Goal: Transaction & Acquisition: Purchase product/service

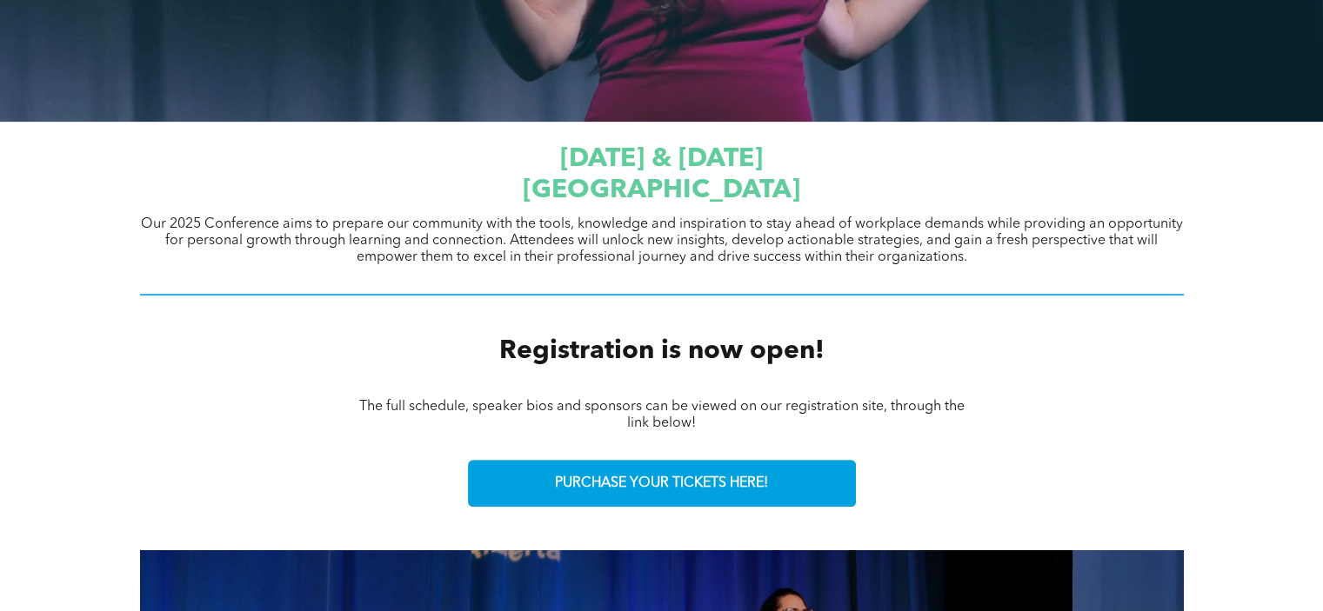
scroll to position [609, 0]
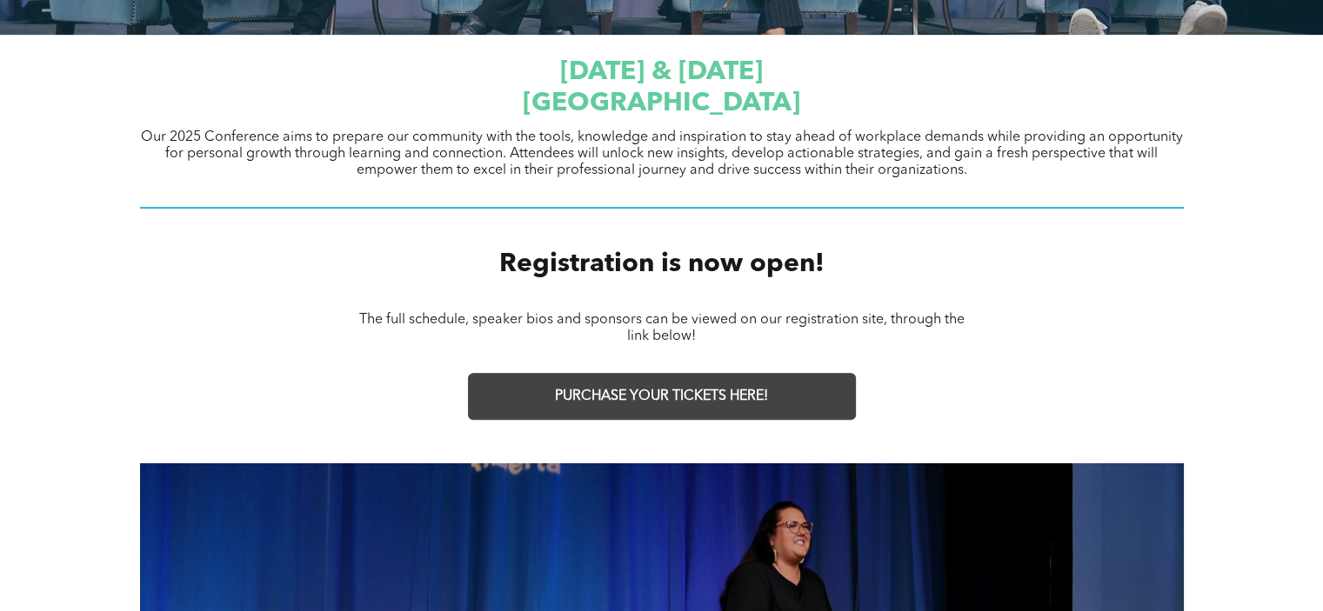
click at [661, 401] on span "PURCHASE YOUR TICKETS HERE!" at bounding box center [661, 397] width 213 height 17
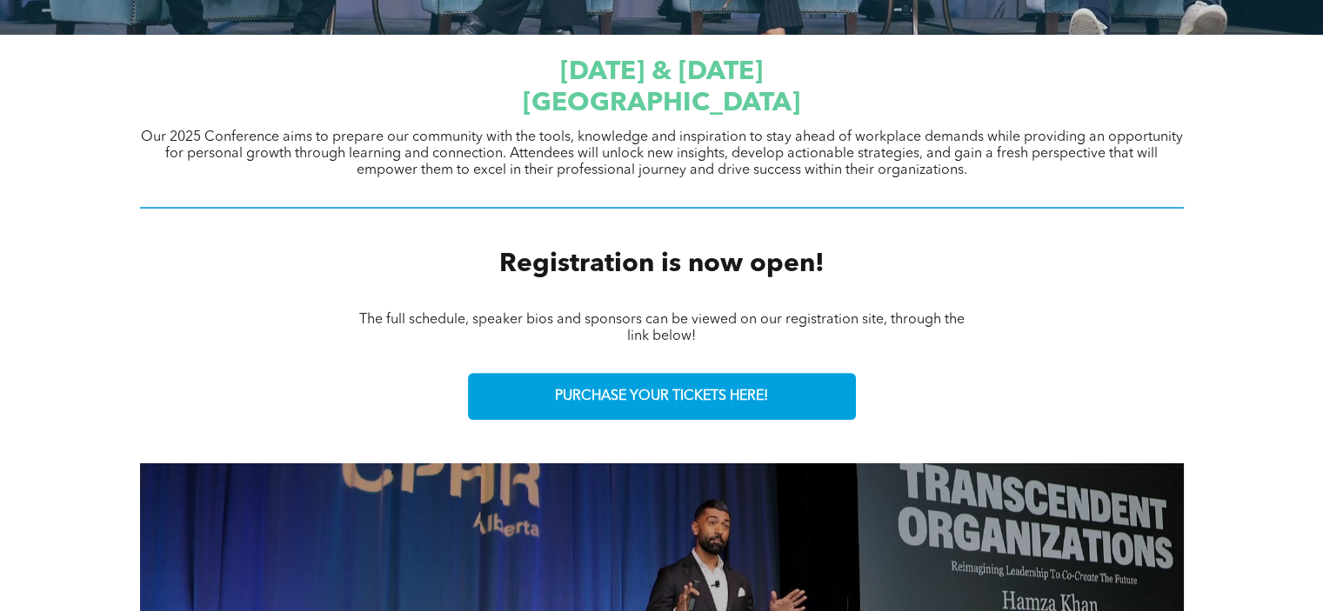
click at [223, 340] on div "The full schedule, speaker bios and sponsors can be viewed on our registration …" at bounding box center [662, 328] width 1044 height 37
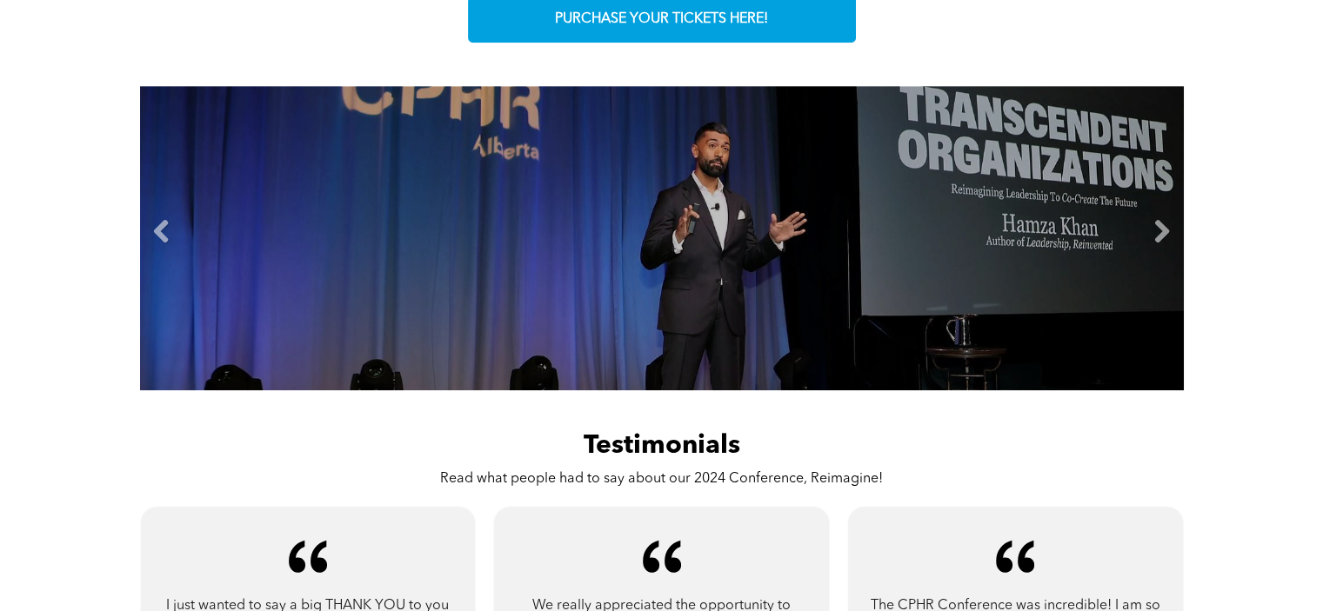
scroll to position [957, 0]
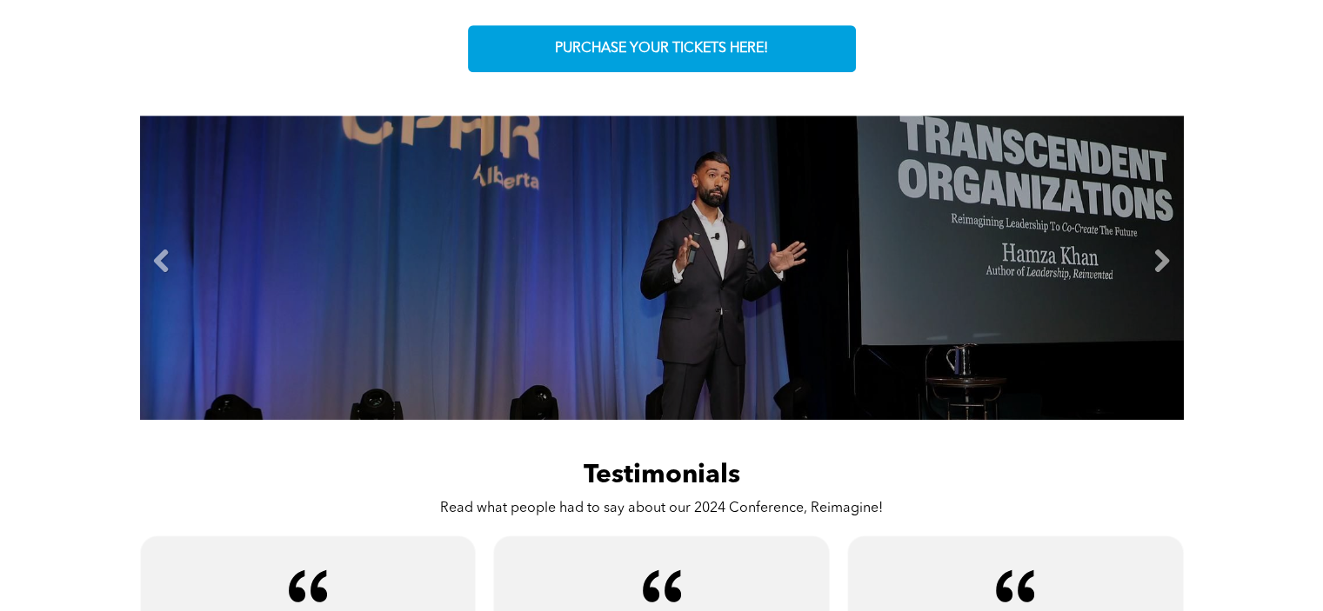
click at [1145, 256] on li "Slide title Write your caption here Button" at bounding box center [662, 268] width 1044 height 304
click at [1165, 267] on link "Next" at bounding box center [1162, 262] width 26 height 26
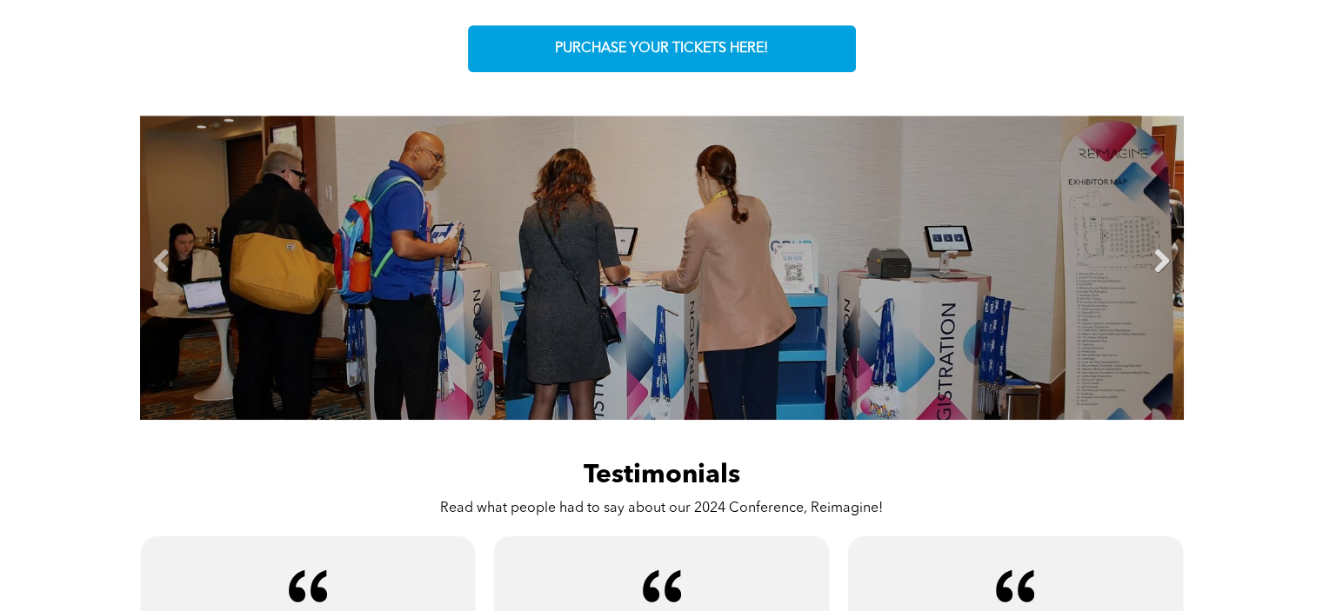
click at [1162, 265] on link "Next" at bounding box center [1162, 262] width 26 height 26
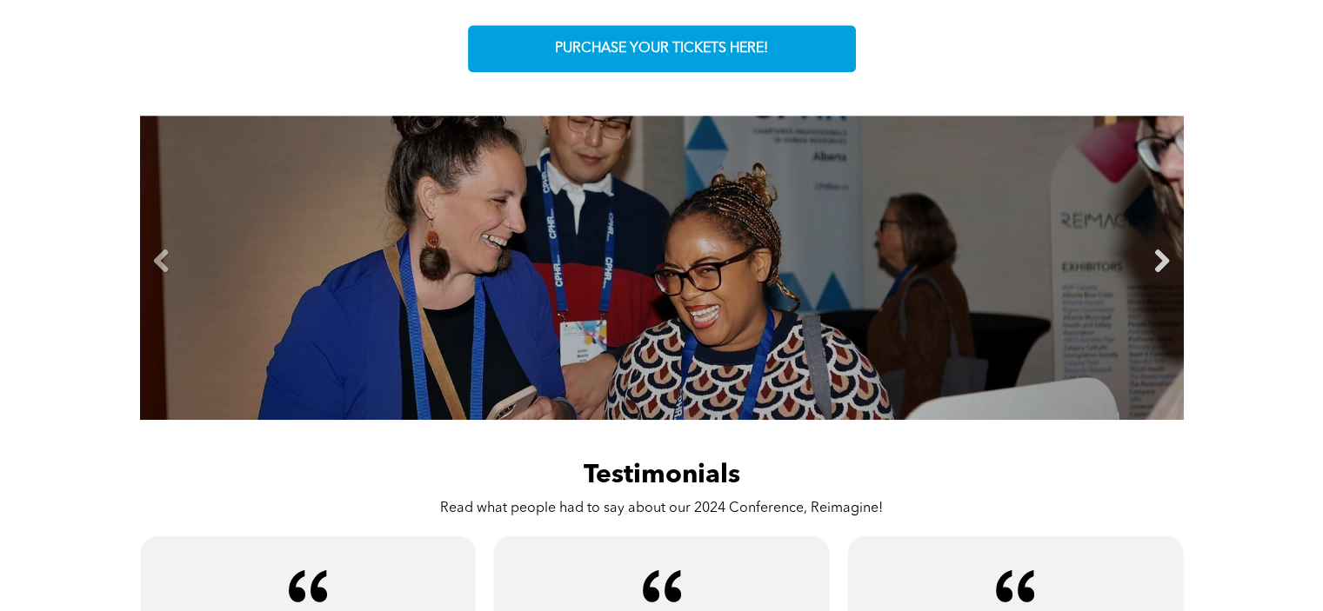
click at [1162, 265] on link "Next" at bounding box center [1162, 262] width 26 height 26
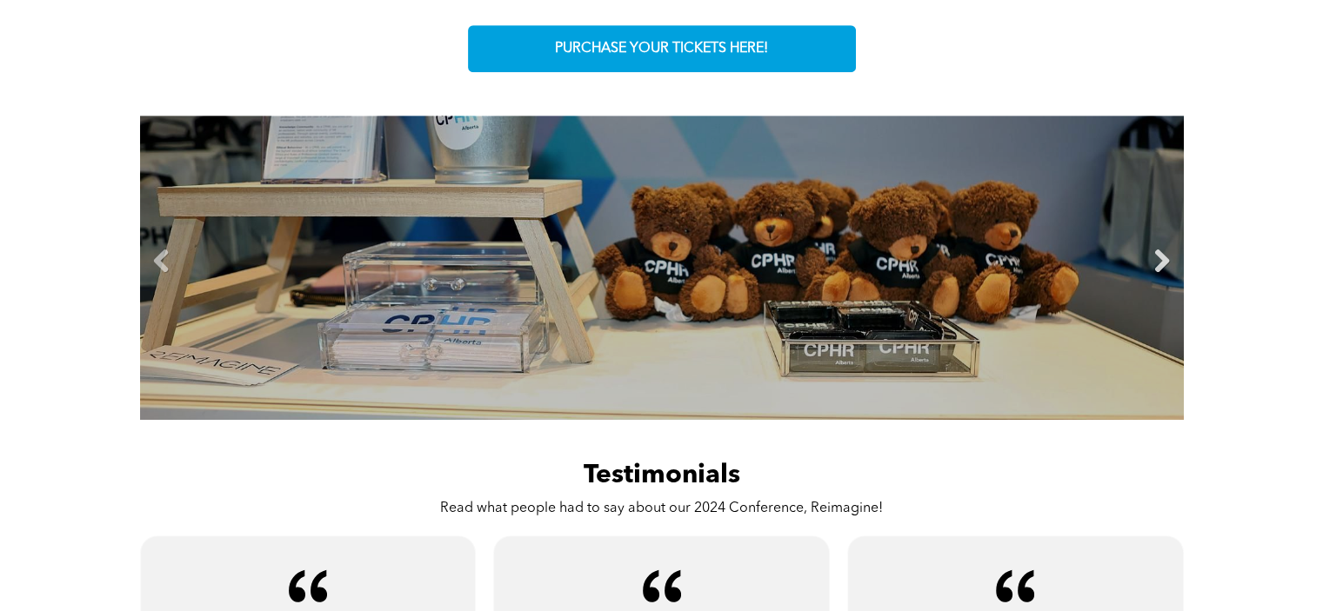
click at [1162, 265] on link "Next" at bounding box center [1162, 262] width 26 height 26
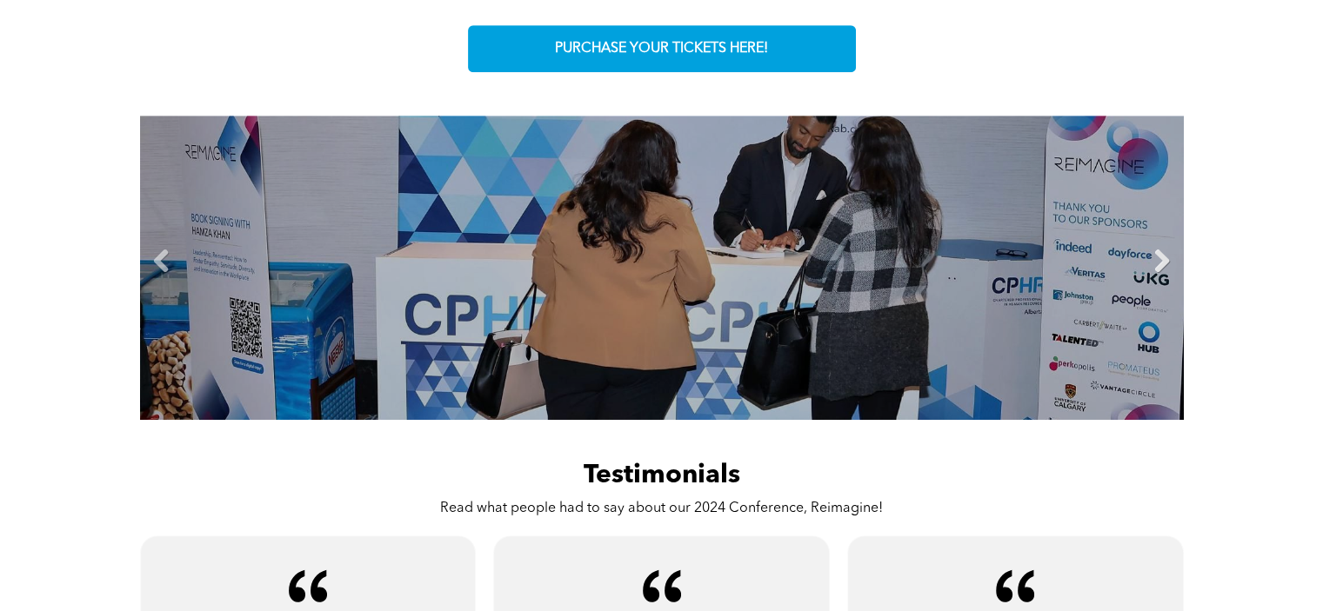
click at [1162, 265] on link "Next" at bounding box center [1162, 262] width 26 height 26
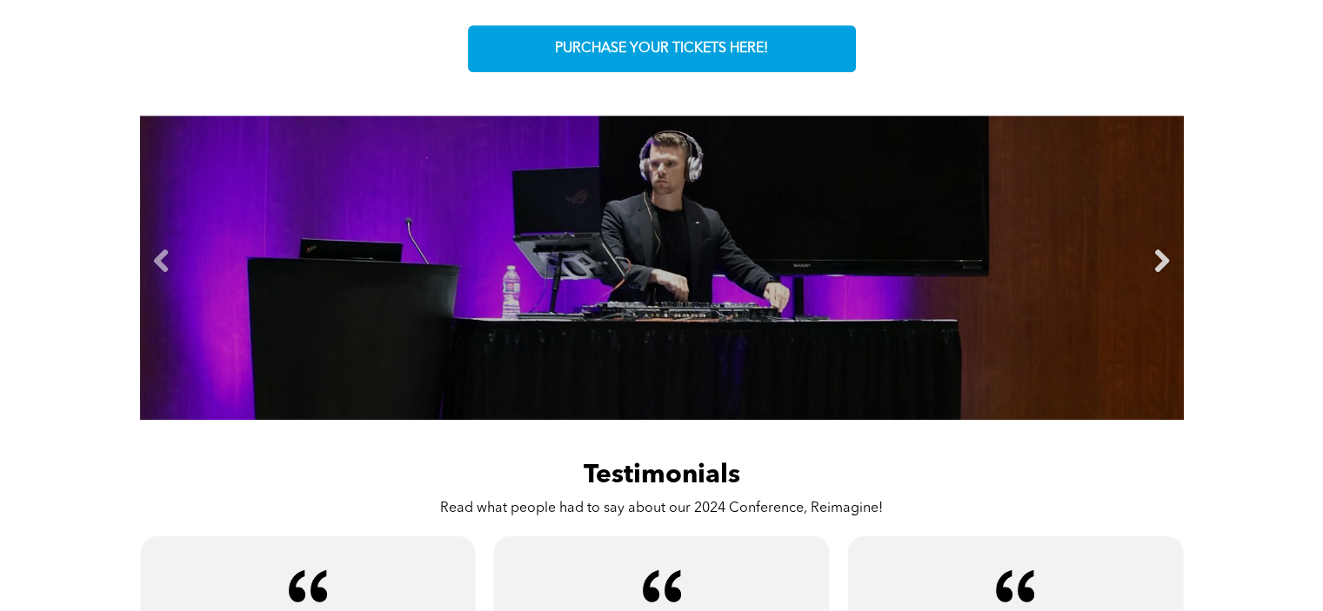
click at [1162, 265] on link "Next" at bounding box center [1162, 262] width 26 height 26
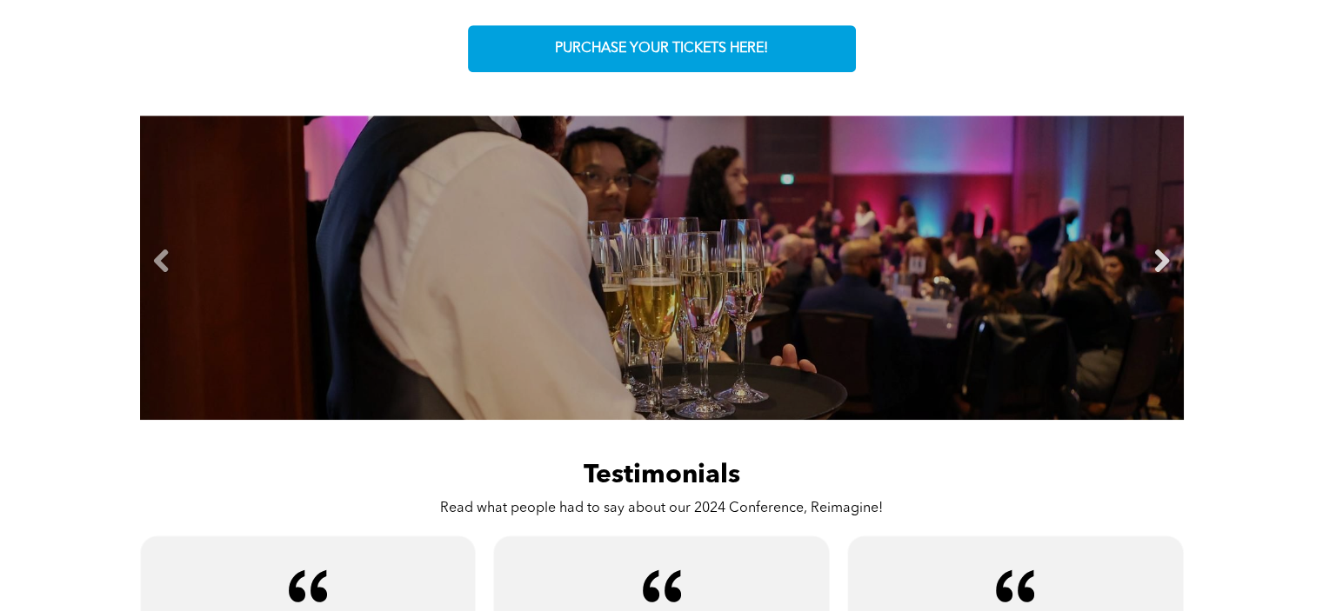
click at [1162, 265] on link "Next" at bounding box center [1162, 262] width 26 height 26
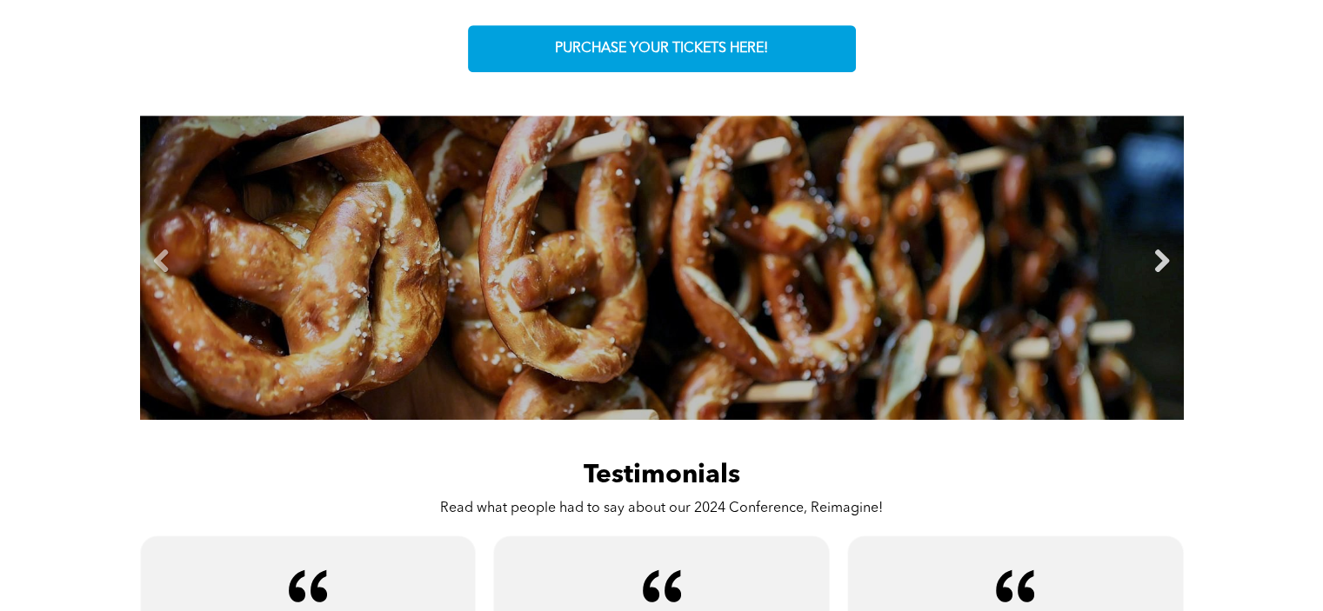
click at [1162, 265] on link "Next" at bounding box center [1162, 262] width 26 height 26
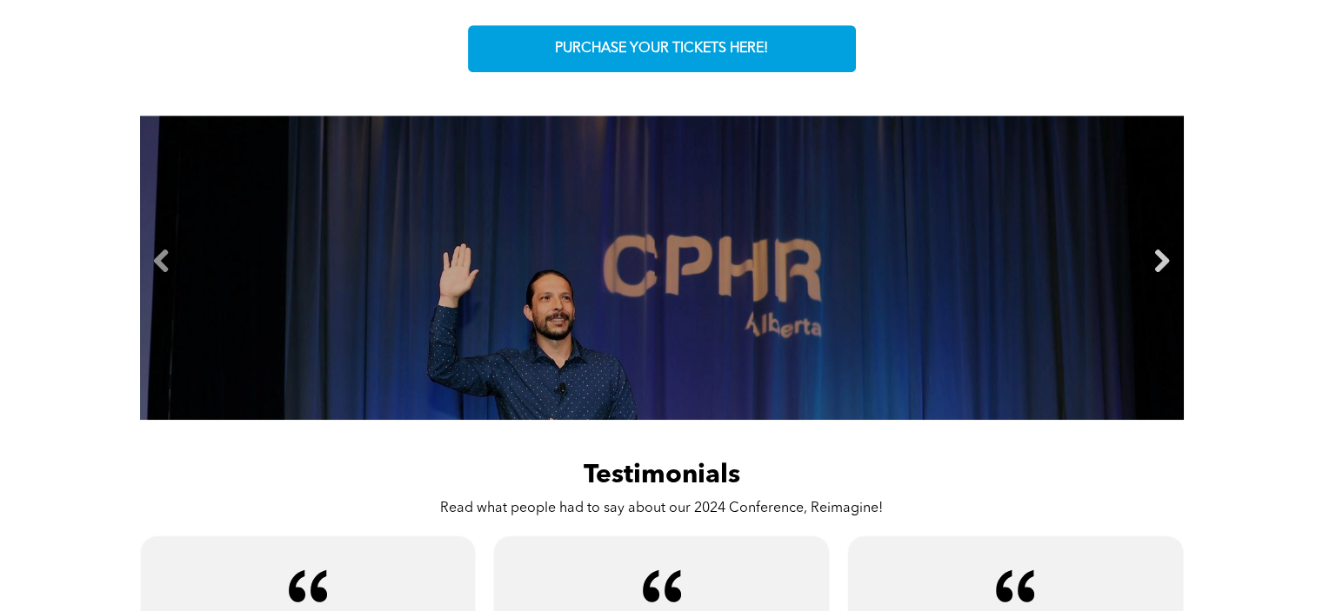
click at [1162, 265] on link "Next" at bounding box center [1162, 262] width 26 height 26
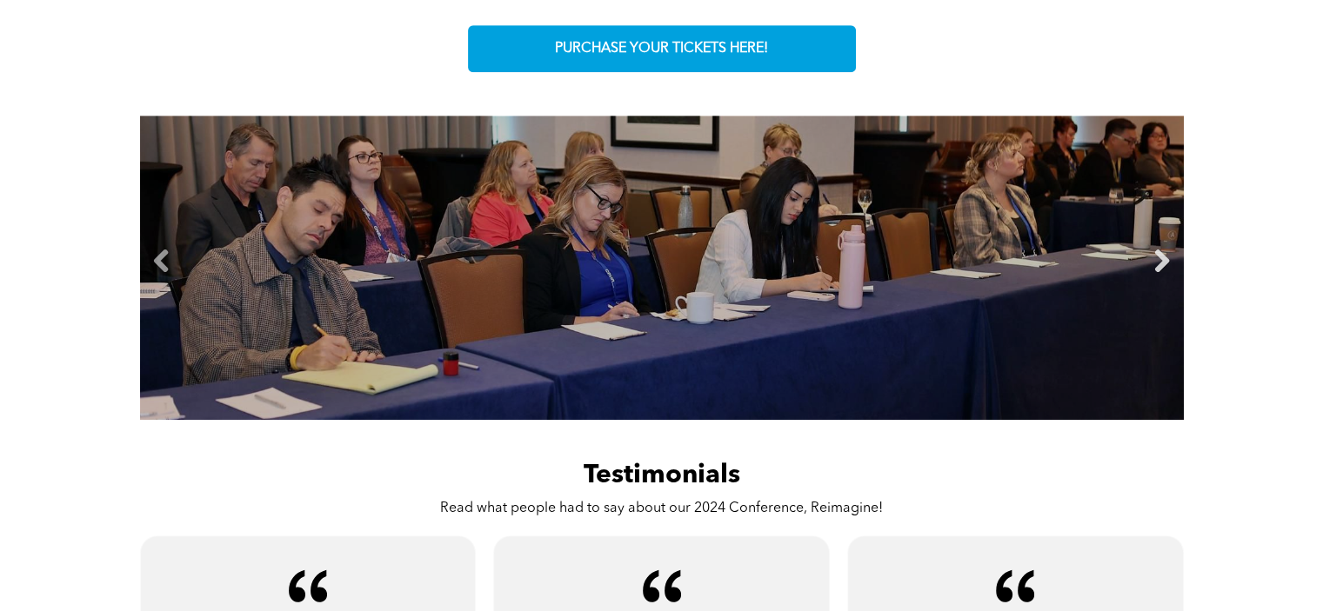
click at [1162, 265] on link "Next" at bounding box center [1162, 262] width 26 height 26
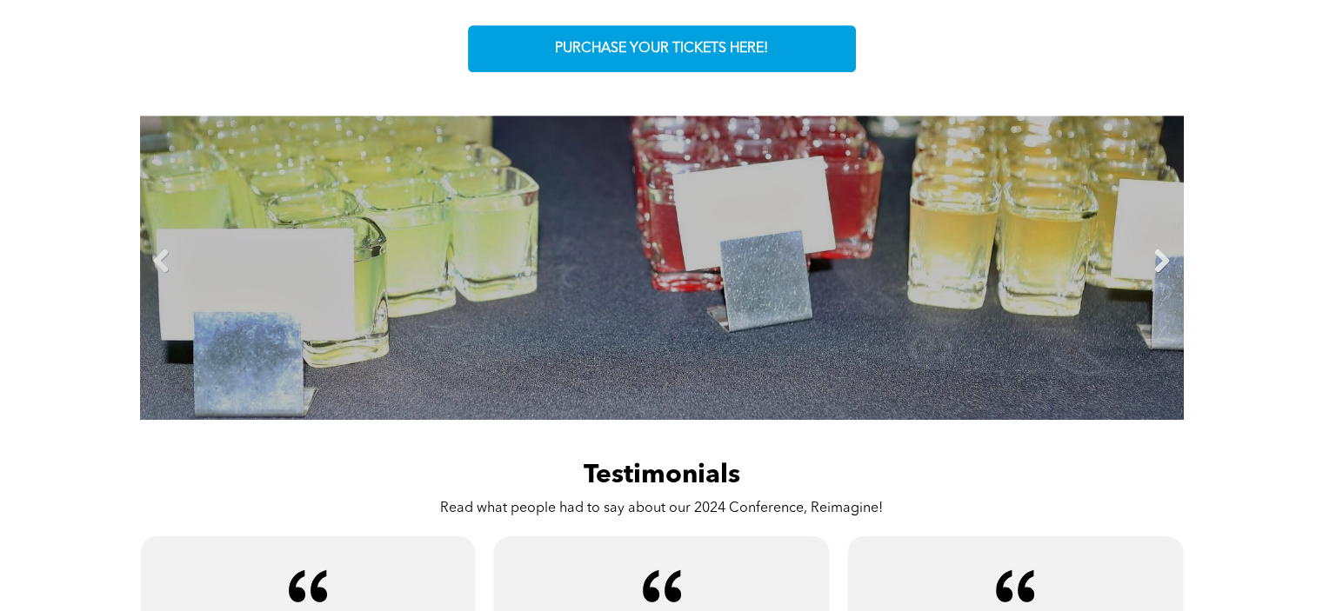
click at [1162, 265] on link "Next" at bounding box center [1162, 262] width 26 height 26
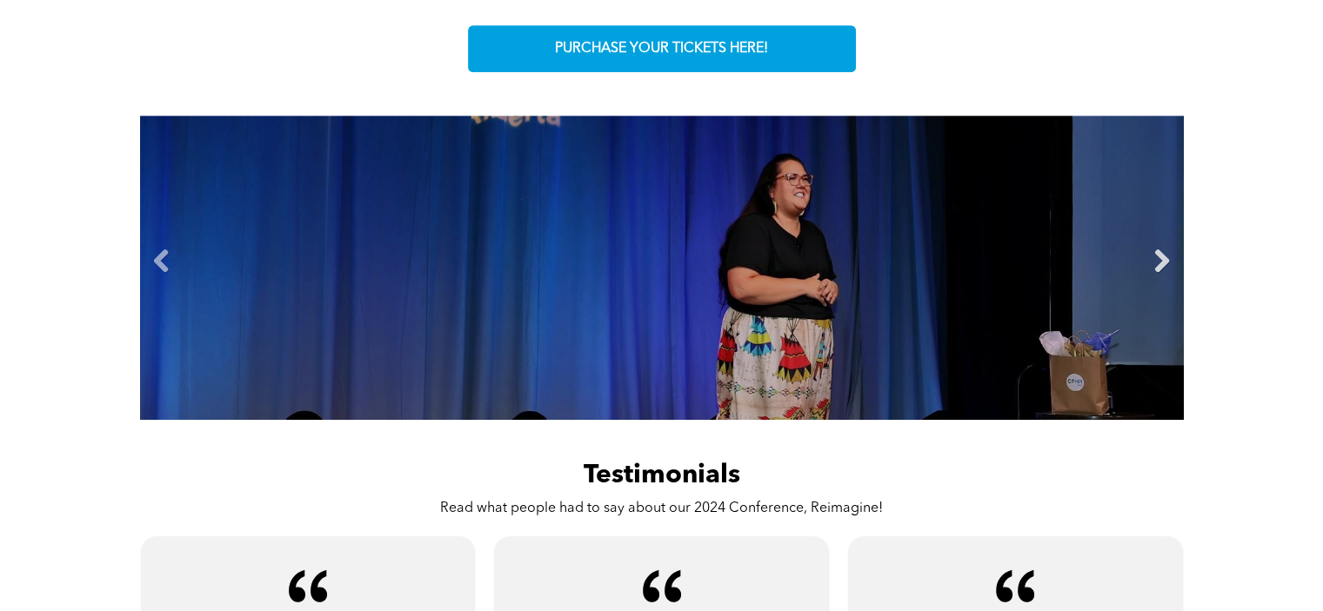
click at [1162, 265] on link "Next" at bounding box center [1162, 262] width 26 height 26
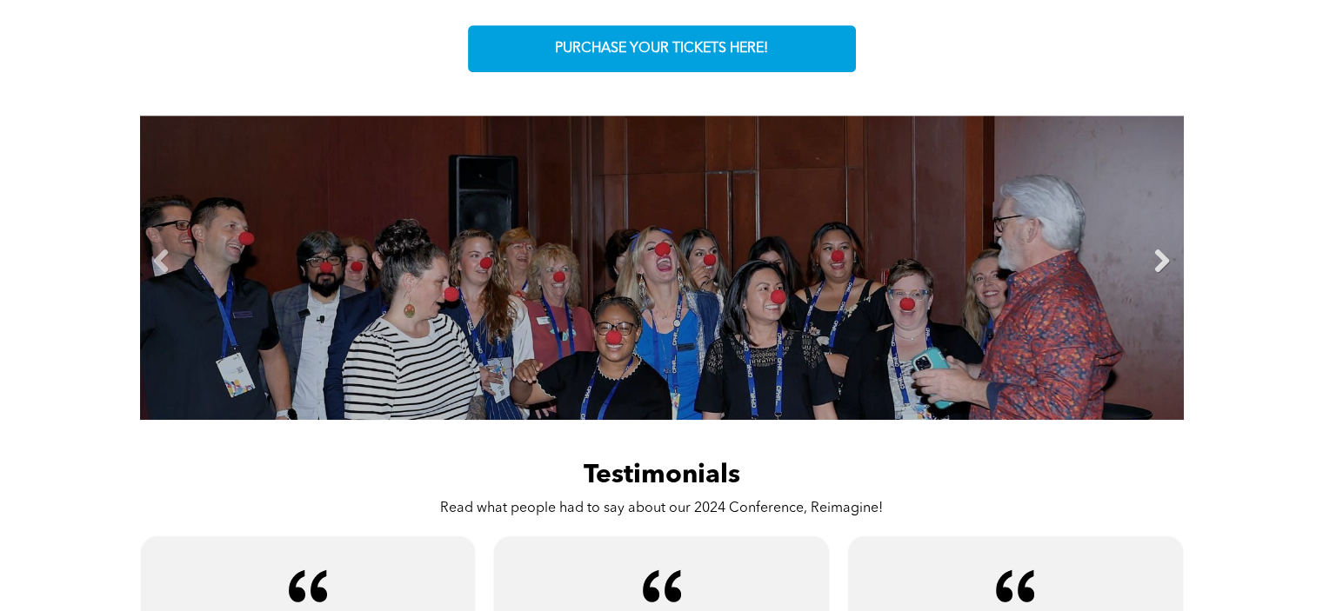
click at [1162, 265] on link "Next" at bounding box center [1162, 262] width 26 height 26
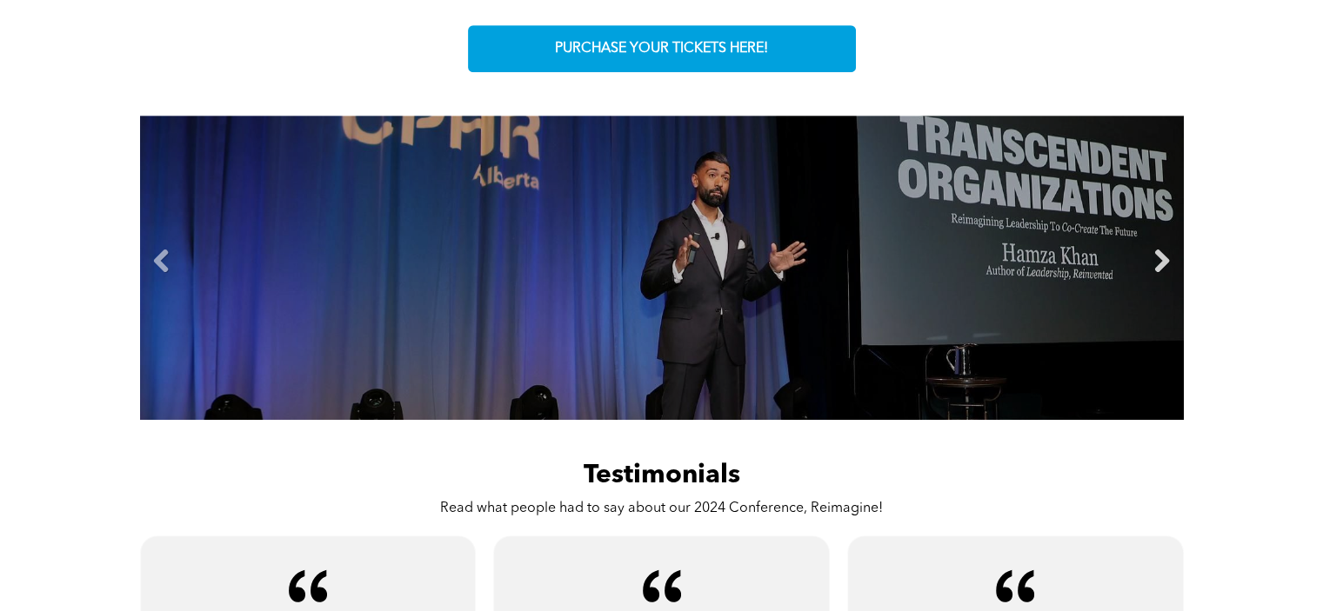
click at [1162, 265] on link "Next" at bounding box center [1162, 262] width 26 height 26
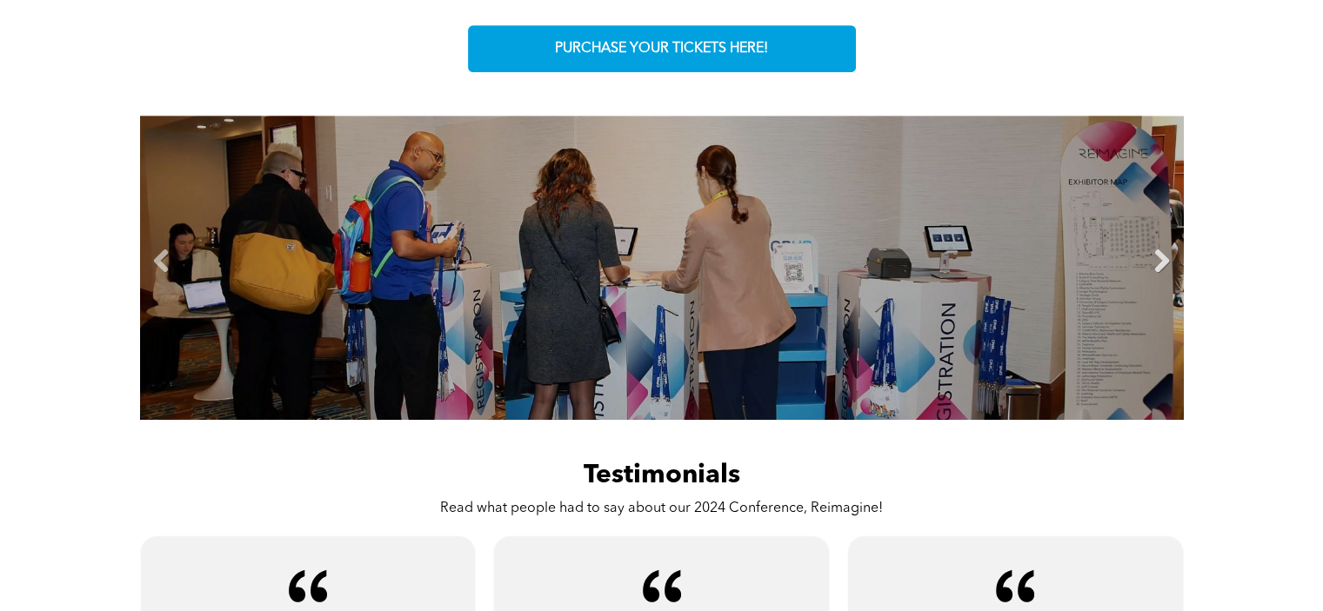
click at [1162, 265] on link "Next" at bounding box center [1162, 262] width 26 height 26
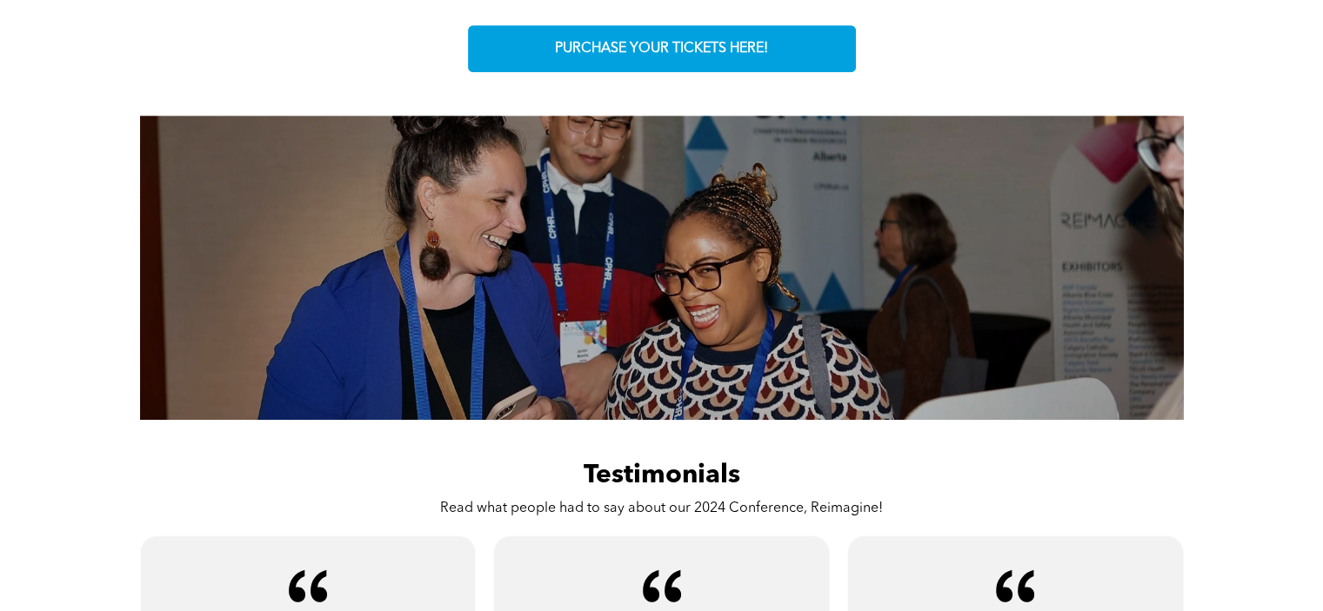
drag, startPoint x: 1164, startPoint y: 266, endPoint x: 1225, endPoint y: 266, distance: 60.9
click at [1225, 266] on div "Slide title Write your caption here Button Slide title Write your caption here …" at bounding box center [661, 268] width 1323 height 330
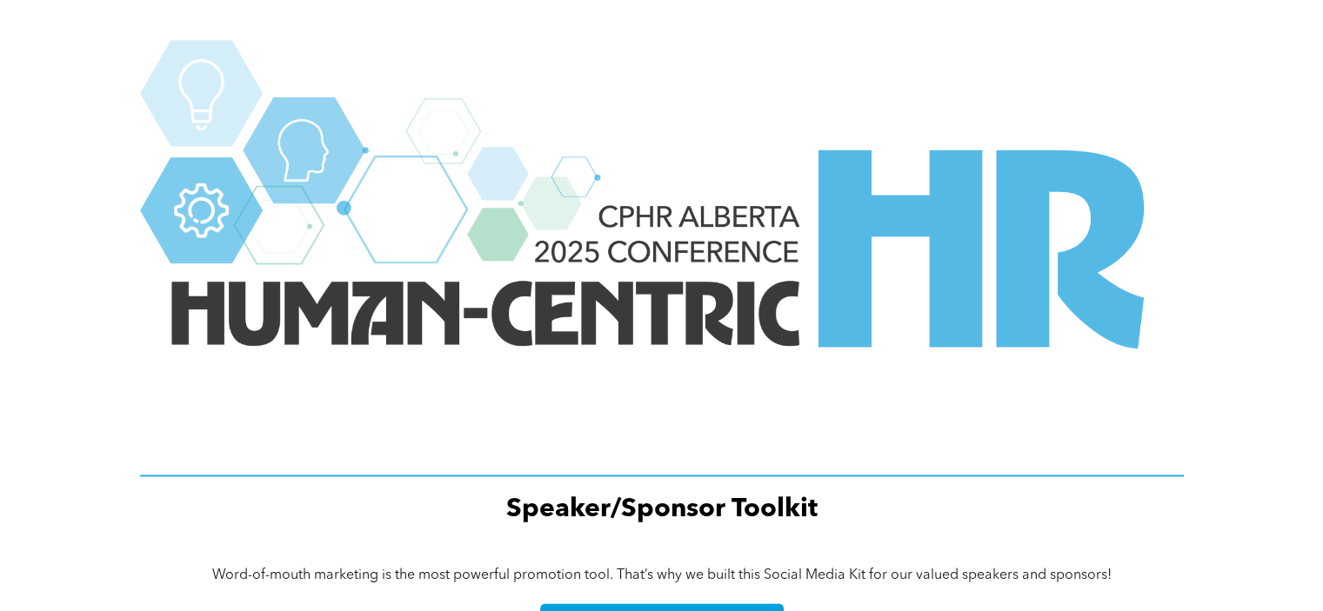
scroll to position [2522, 0]
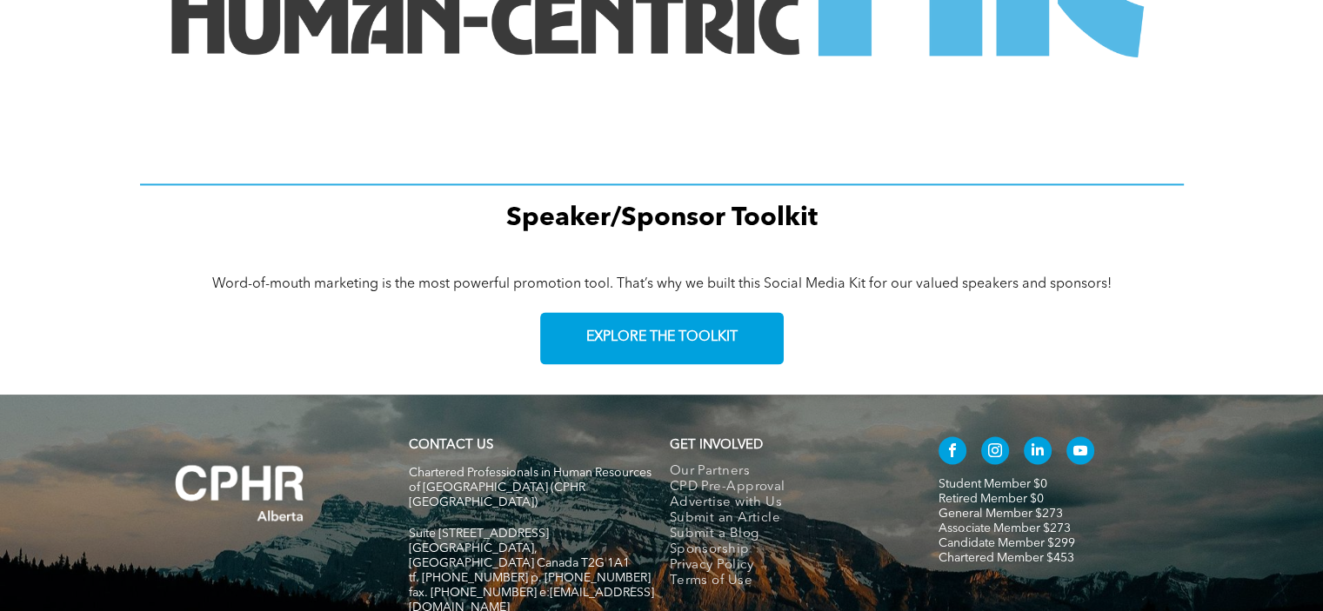
click at [953, 451] on span "facebook" at bounding box center [952, 451] width 28 height 28
